Goal: Information Seeking & Learning: Compare options

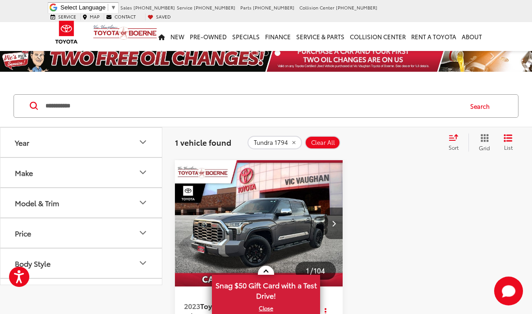
click at [271, 130] on div "1 vehicle found Tundra 1794 Clear All + 0 test Sort Relevance: Price: High to L…" at bounding box center [347, 142] width 370 height 32
click at [407, 111] on input "**********" at bounding box center [253, 106] width 417 height 22
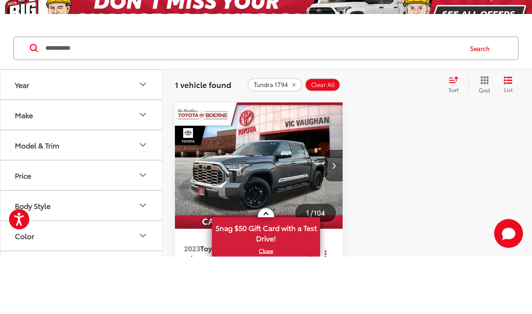
click at [296, 136] on button "Tundra 1794" at bounding box center [275, 143] width 55 height 14
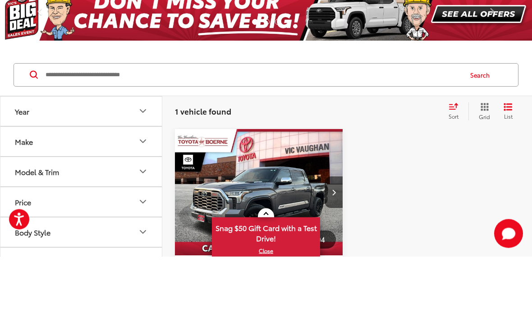
scroll to position [58, 0]
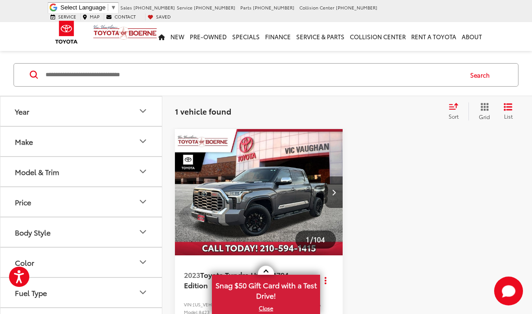
click at [297, 79] on input "Search by Make, Model, or Keyword" at bounding box center [253, 75] width 417 height 22
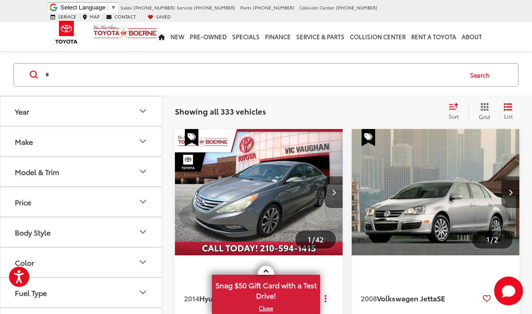
scroll to position [57, 0]
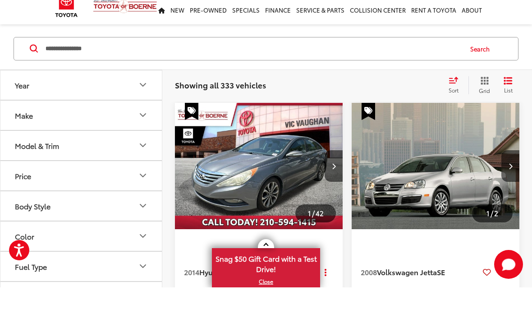
type input "**********"
click at [480, 64] on button "Search" at bounding box center [482, 75] width 41 height 23
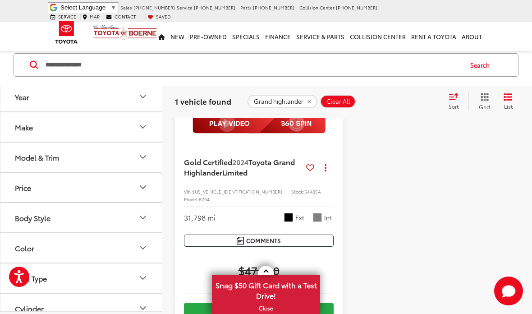
scroll to position [206, 0]
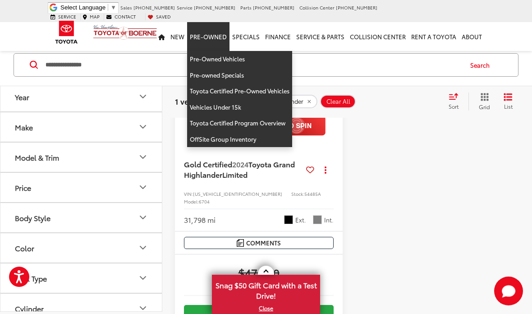
click at [208, 35] on link "Pre-Owned" at bounding box center [208, 36] width 42 height 29
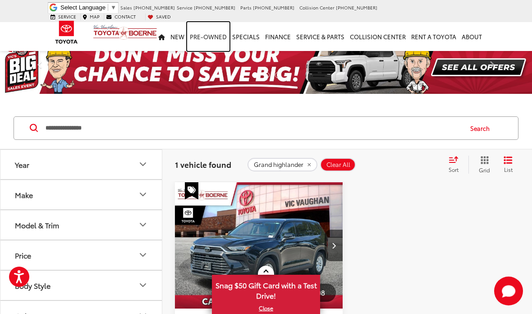
scroll to position [0, 0]
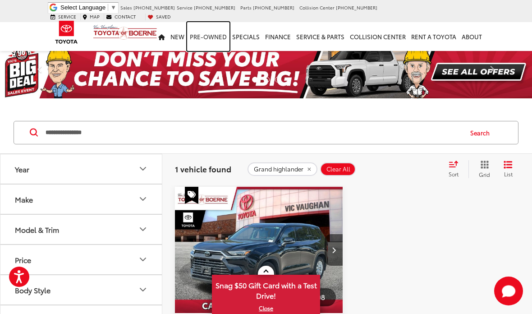
click at [201, 29] on link "Pre-Owned" at bounding box center [208, 36] width 42 height 29
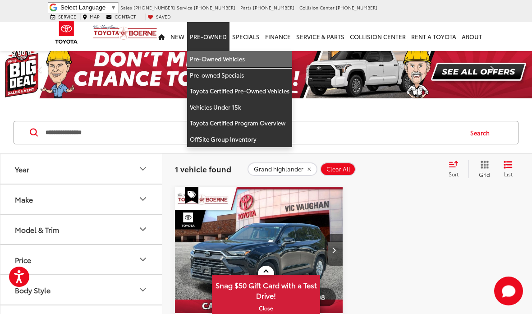
click at [218, 56] on link "Pre-Owned Vehicles" at bounding box center [239, 59] width 105 height 16
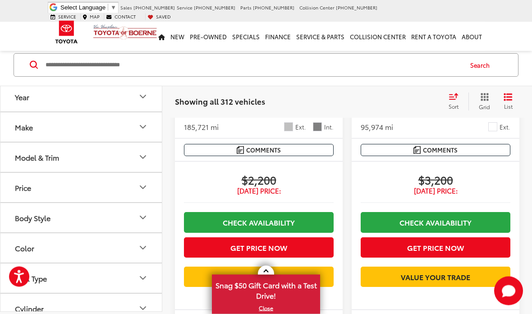
scroll to position [1233, 0]
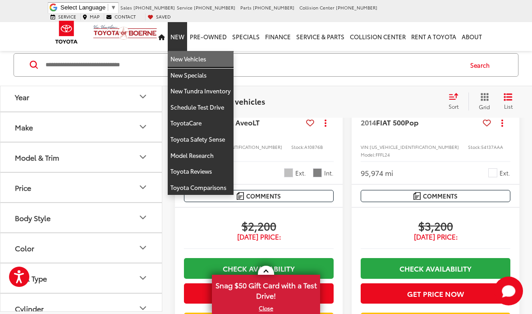
click at [206, 51] on link "New Vehicles" at bounding box center [201, 59] width 66 height 16
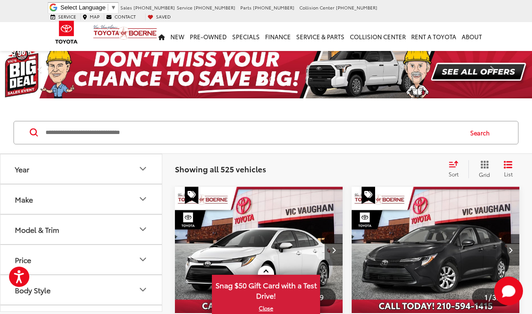
click at [390, 133] on input "Search by Make, Model, or Keyword" at bounding box center [253, 133] width 417 height 22
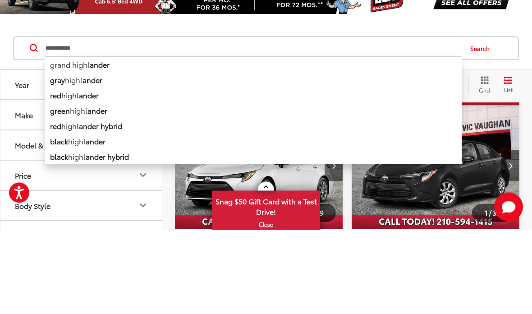
click at [159, 141] on li "grand highl ander" at bounding box center [253, 149] width 417 height 16
type input "**********"
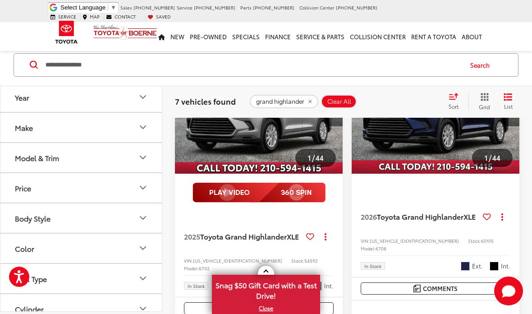
scroll to position [83, 0]
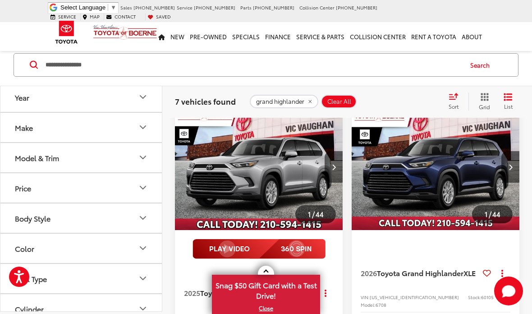
click at [336, 168] on icon "Next image" at bounding box center [334, 167] width 4 height 6
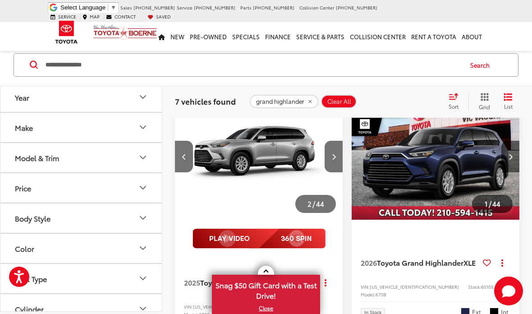
scroll to position [79, 0]
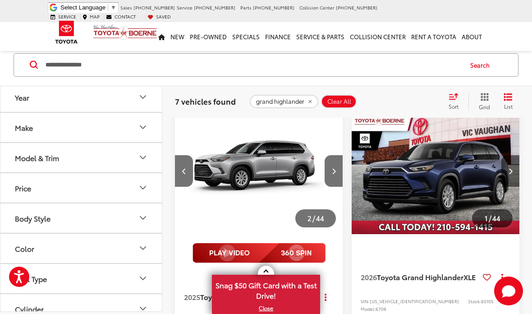
click at [266, 139] on img "2025 Toyota Grand Highlander XLE 1" at bounding box center [259, 171] width 169 height 127
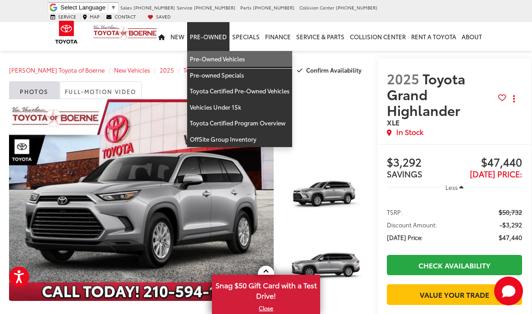
click at [242, 54] on link "Pre-Owned Vehicles" at bounding box center [239, 59] width 105 height 16
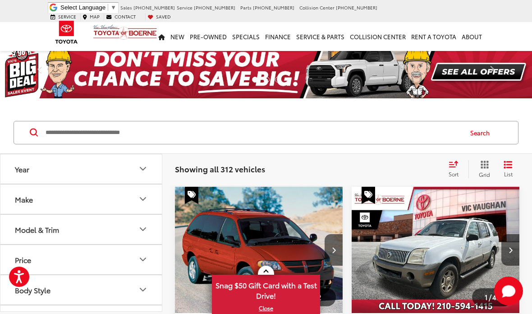
click at [78, 133] on input "Search by Make, Model, or Keyword" at bounding box center [253, 133] width 417 height 22
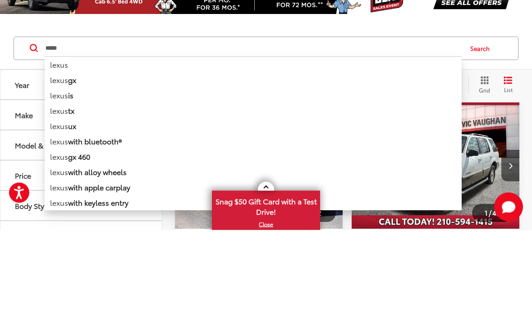
type input "*****"
click at [482, 121] on button "Search" at bounding box center [482, 132] width 41 height 23
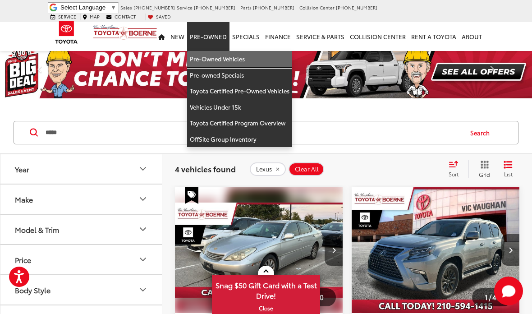
click at [214, 52] on link "Pre-Owned Vehicles" at bounding box center [239, 59] width 105 height 16
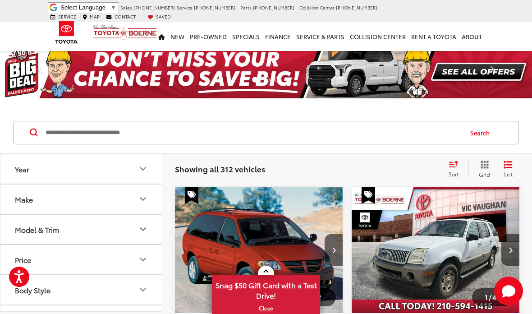
click at [78, 138] on input "Search by Make, Model, or Keyword" at bounding box center [253, 133] width 417 height 22
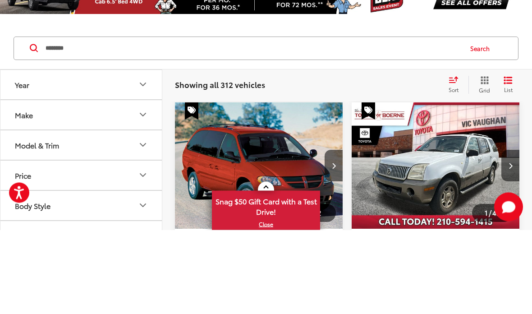
type input "********"
click at [488, 121] on button "Search" at bounding box center [482, 132] width 41 height 23
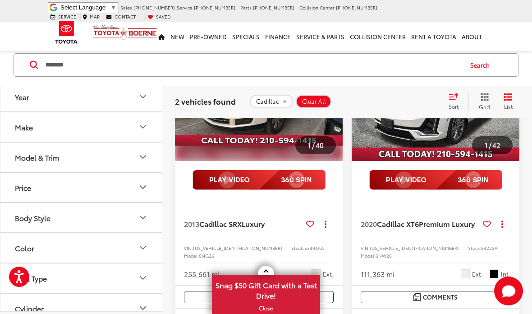
scroll to position [188, 0]
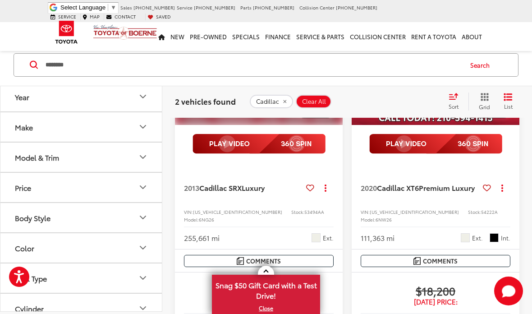
click at [285, 102] on icon "remove Cadillac" at bounding box center [285, 101] width 6 height 5
